Goal: Task Accomplishment & Management: Manage account settings

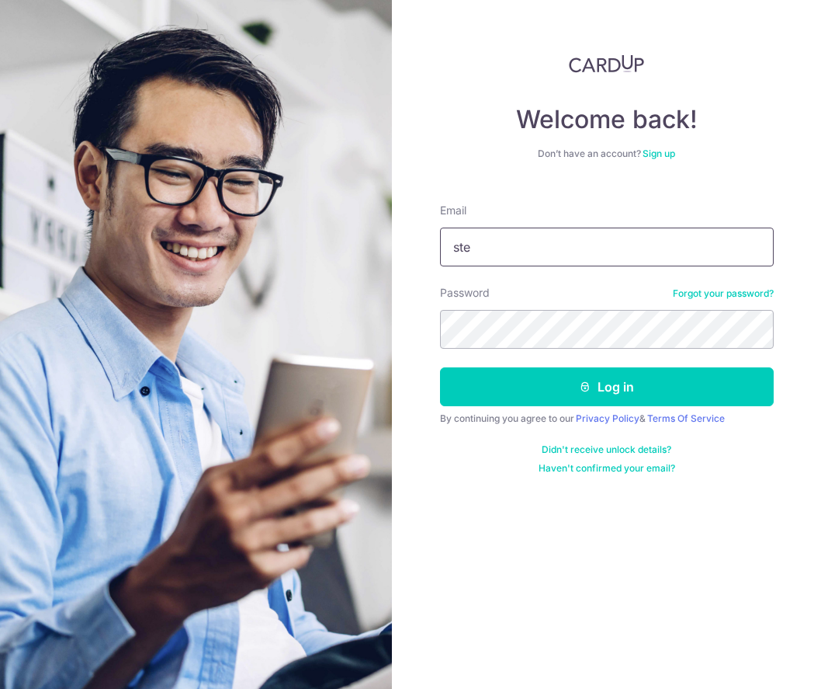
type input "[PERSON_NAME][EMAIL_ADDRESS][DOMAIN_NAME]"
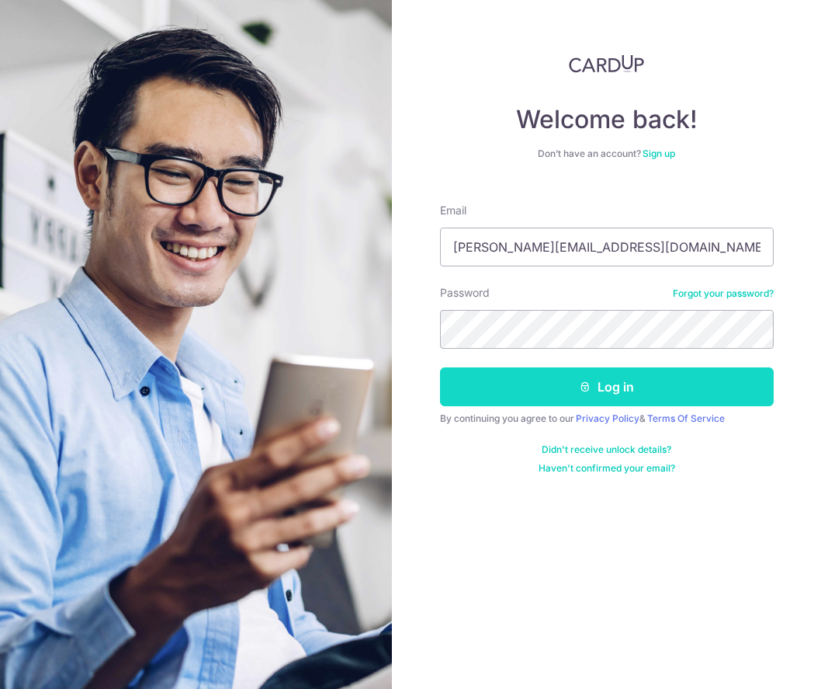
click at [614, 386] on button "Log in" at bounding box center [607, 386] width 334 height 39
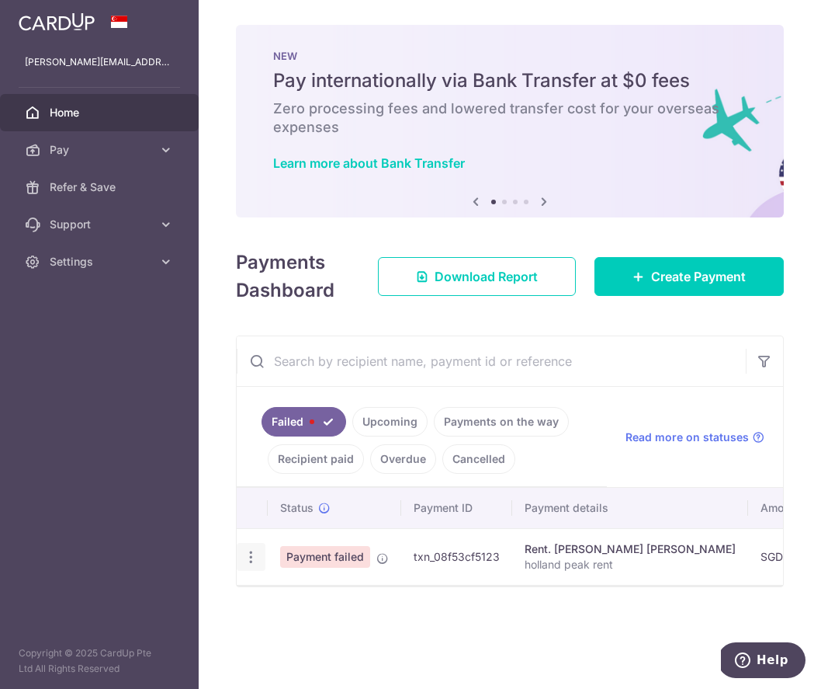
click at [252, 561] on icon "button" at bounding box center [251, 557] width 16 height 16
click at [346, 600] on span "Update payment" at bounding box center [334, 599] width 106 height 19
radio input "true"
type input "10,200.00"
type input "holland peak rent"
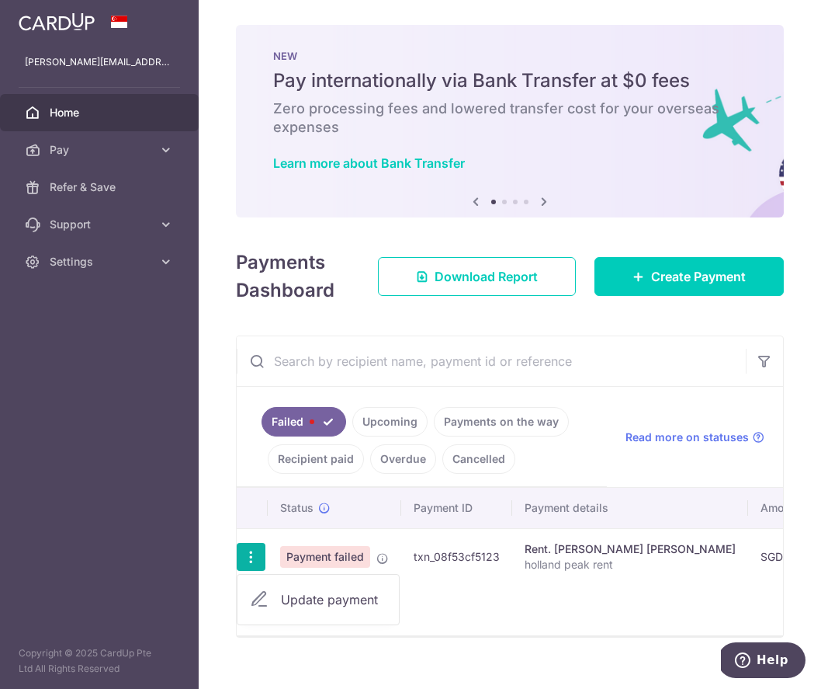
type input "SAVERENT179"
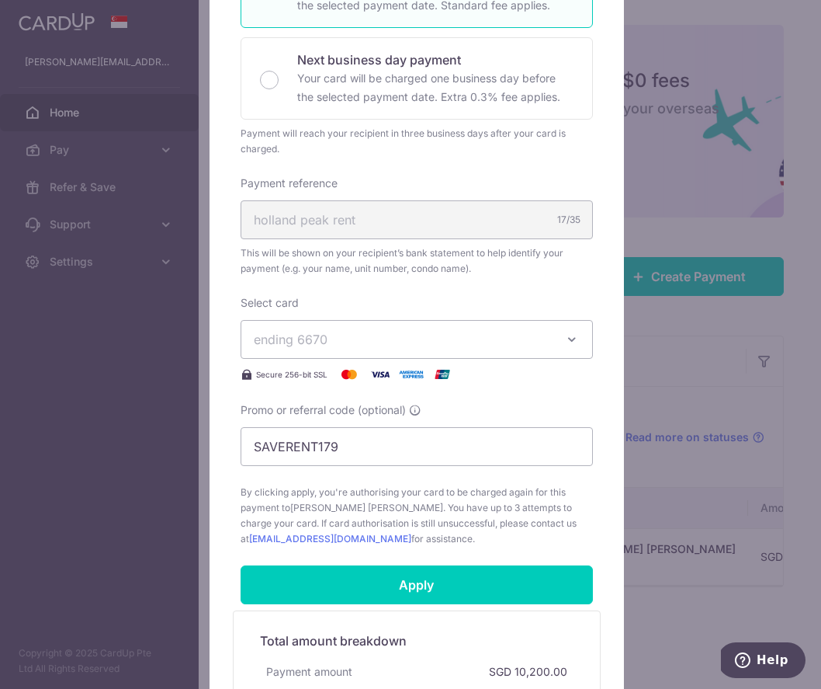
scroll to position [568, 0]
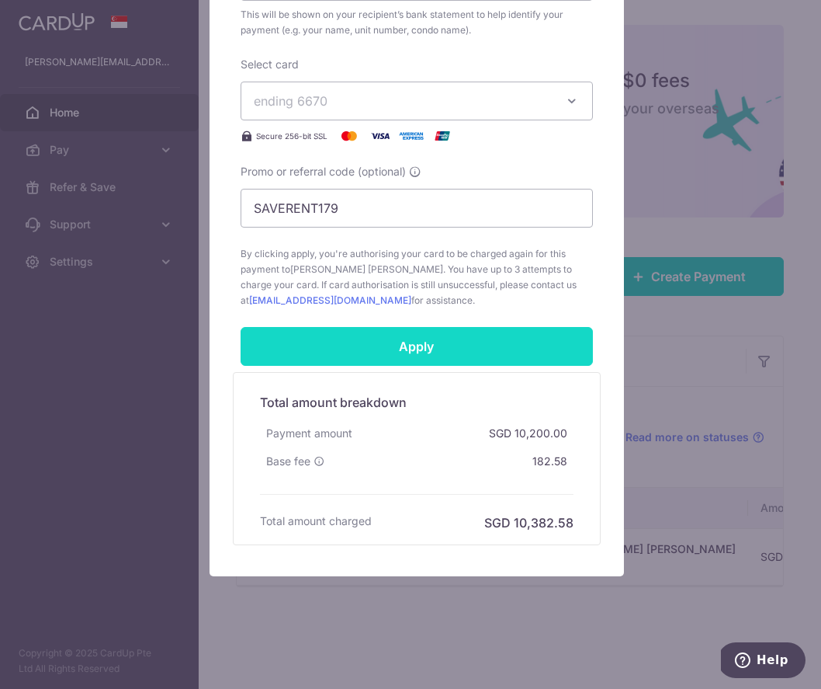
click at [403, 327] on input "Apply" at bounding box center [417, 346] width 353 height 39
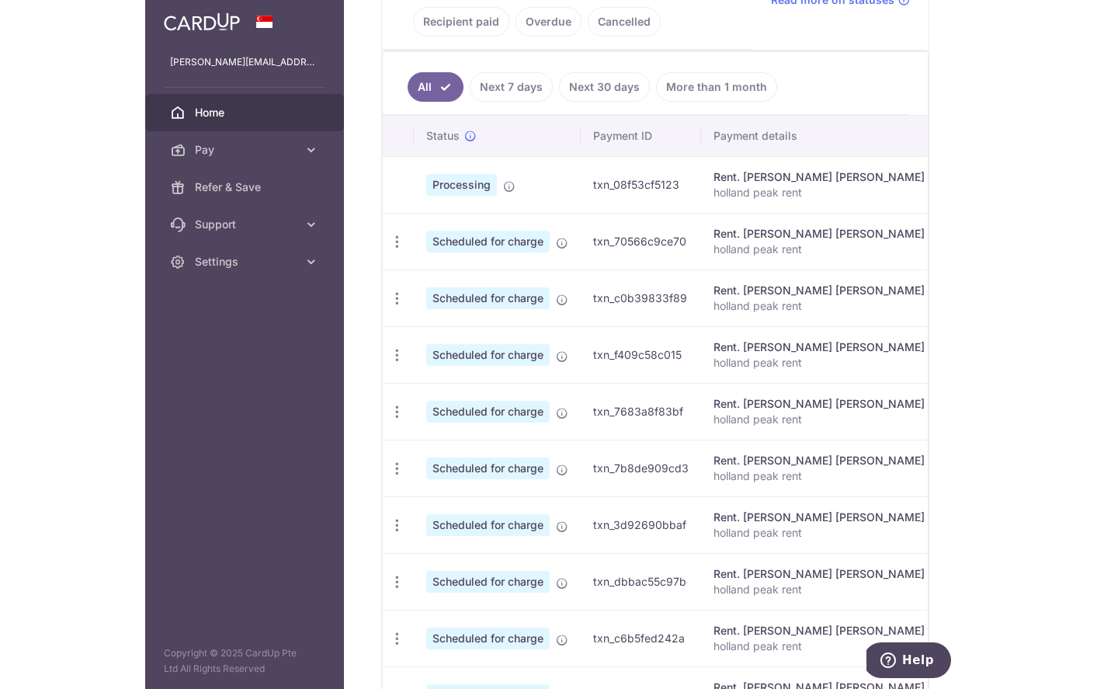
scroll to position [377, 0]
